Goal: Navigation & Orientation: Find specific page/section

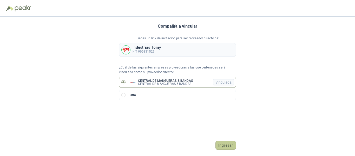
click at [229, 146] on button "Ingresar" at bounding box center [225, 145] width 21 height 9
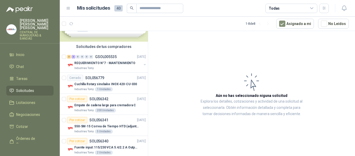
scroll to position [97, 0]
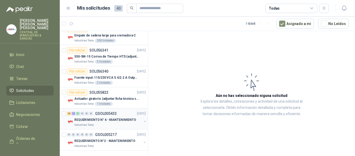
click at [114, 115] on p "GSOL005433" at bounding box center [106, 113] width 22 height 4
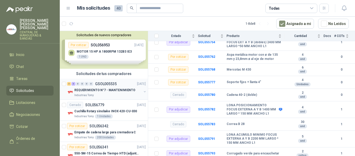
click at [114, 84] on p "GSOL005535" at bounding box center [106, 84] width 22 height 4
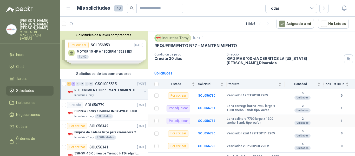
scroll to position [23, 0]
